Goal: Task Accomplishment & Management: Use online tool/utility

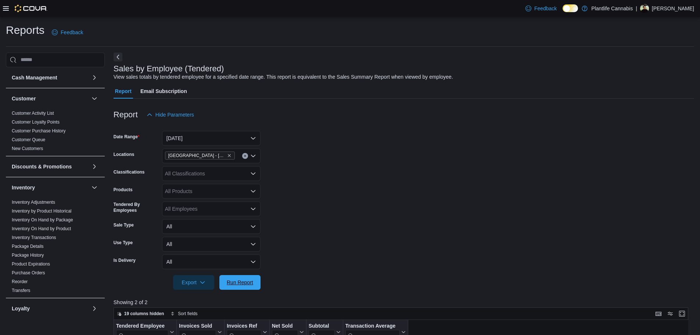
drag, startPoint x: 250, startPoint y: 283, endPoint x: 363, endPoint y: 171, distance: 158.7
click at [250, 283] on span "Run Report" at bounding box center [240, 281] width 26 height 7
click at [241, 279] on span "Run Report" at bounding box center [240, 281] width 26 height 7
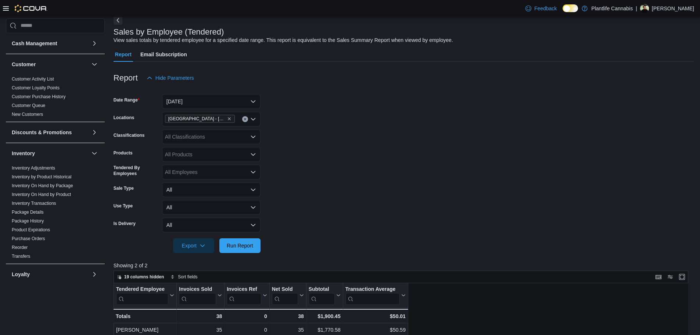
scroll to position [110, 0]
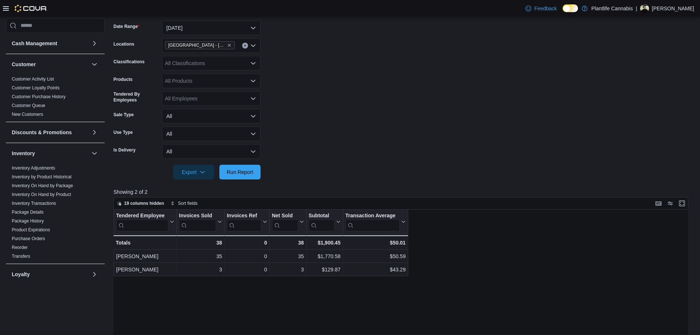
drag, startPoint x: 387, startPoint y: 107, endPoint x: 212, endPoint y: 4, distance: 203.3
click at [387, 107] on form "Date Range [DATE] Locations [GEOGRAPHIC_DATA] - [GEOGRAPHIC_DATA] Classificatio…" at bounding box center [403, 95] width 580 height 167
click at [243, 167] on span "Run Report" at bounding box center [240, 171] width 32 height 15
click at [195, 65] on div "All Classifications" at bounding box center [211, 63] width 98 height 15
type input "***"
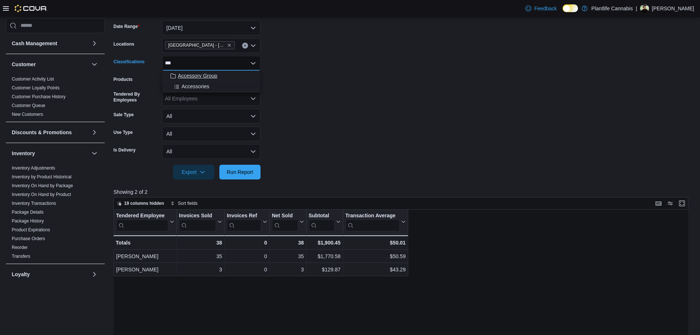
click at [199, 77] on span "Accessory Group" at bounding box center [197, 75] width 39 height 7
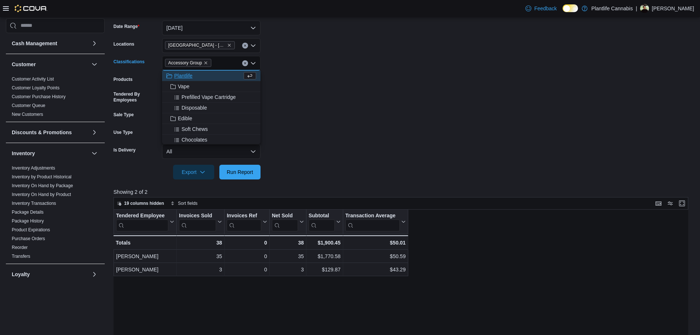
click at [339, 100] on form "Date Range [DATE] Locations [GEOGRAPHIC_DATA] - [GEOGRAPHIC_DATA] Classificatio…" at bounding box center [403, 95] width 580 height 167
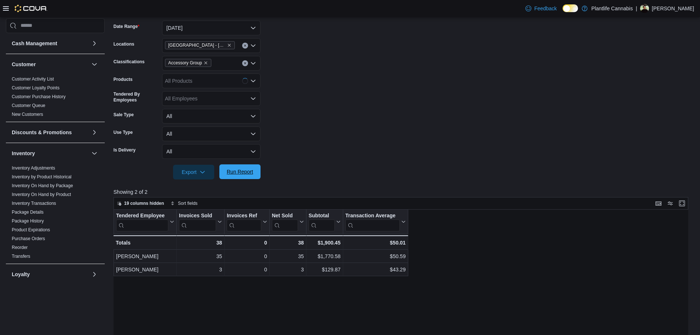
click at [246, 173] on span "Run Report" at bounding box center [240, 171] width 26 height 7
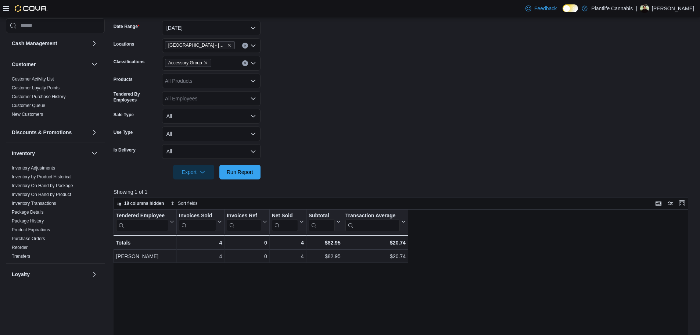
drag, startPoint x: 433, startPoint y: 115, endPoint x: 346, endPoint y: 73, distance: 96.7
click at [433, 115] on form "Date Range [DATE] Locations [GEOGRAPHIC_DATA] - [GEOGRAPHIC_DATA] Classificatio…" at bounding box center [403, 95] width 580 height 167
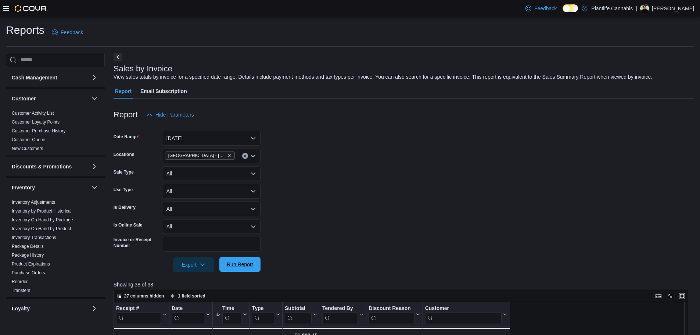
click at [241, 260] on span "Run Report" at bounding box center [240, 264] width 32 height 15
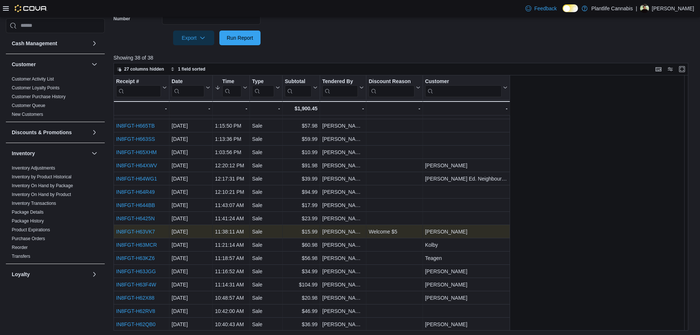
scroll to position [228, 0]
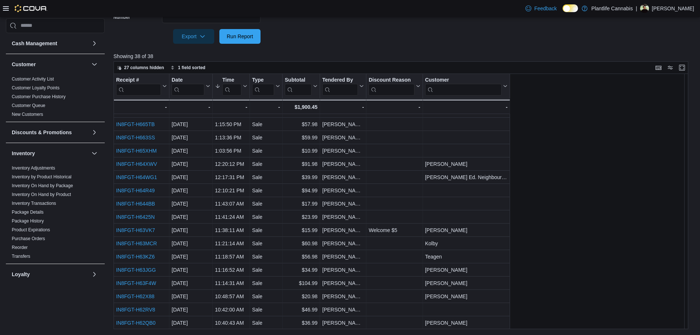
click at [470, 61] on div "27 columns hidden 1 field sorted" at bounding box center [400, 67] width 574 height 12
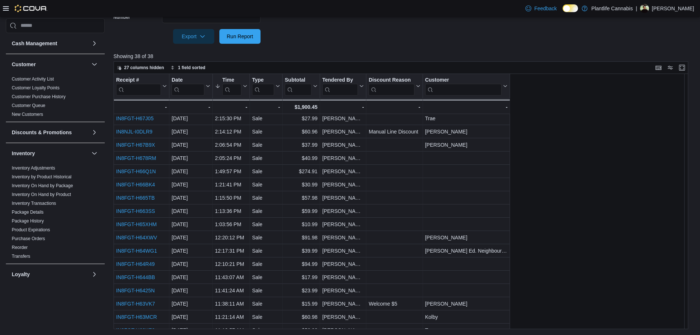
scroll to position [177, 0]
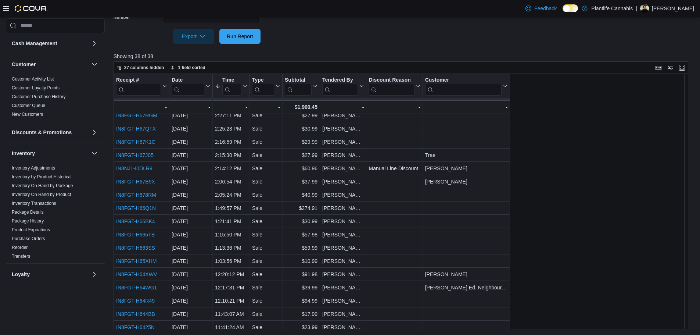
click at [455, 71] on div "27 columns hidden 1 field sorted" at bounding box center [400, 67] width 574 height 12
